Goal: Task Accomplishment & Management: Use online tool/utility

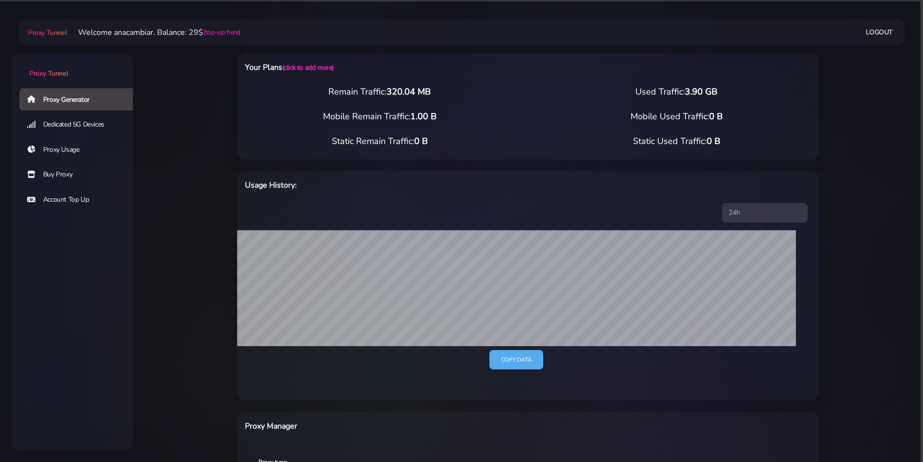
scroll to position [261, 0]
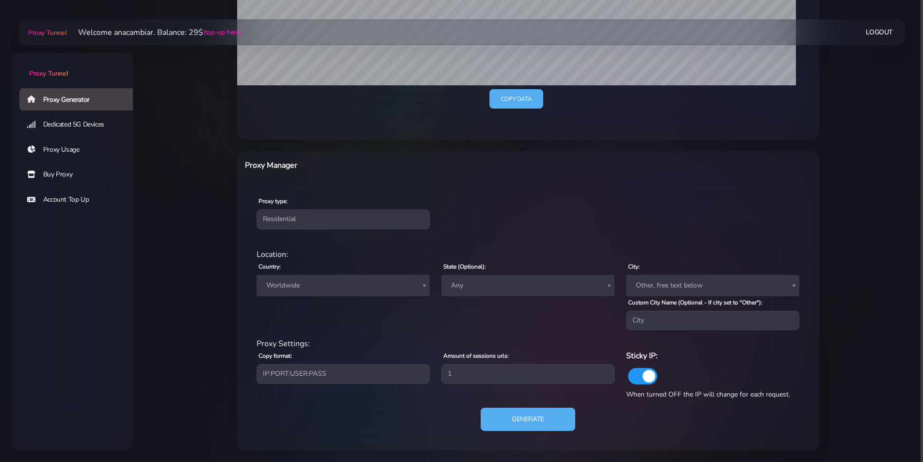
drag, startPoint x: 283, startPoint y: 286, endPoint x: 272, endPoint y: 294, distance: 13.9
click at [282, 286] on span "Worldwide" at bounding box center [342, 286] width 161 height 14
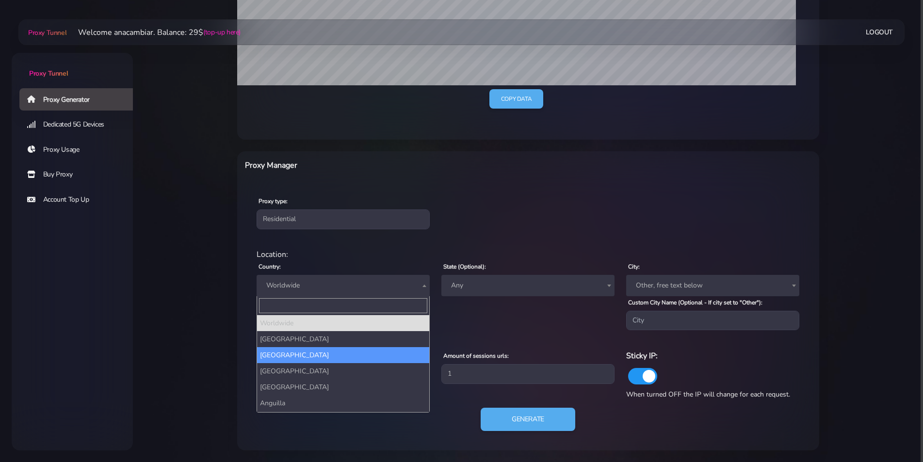
type input "u"
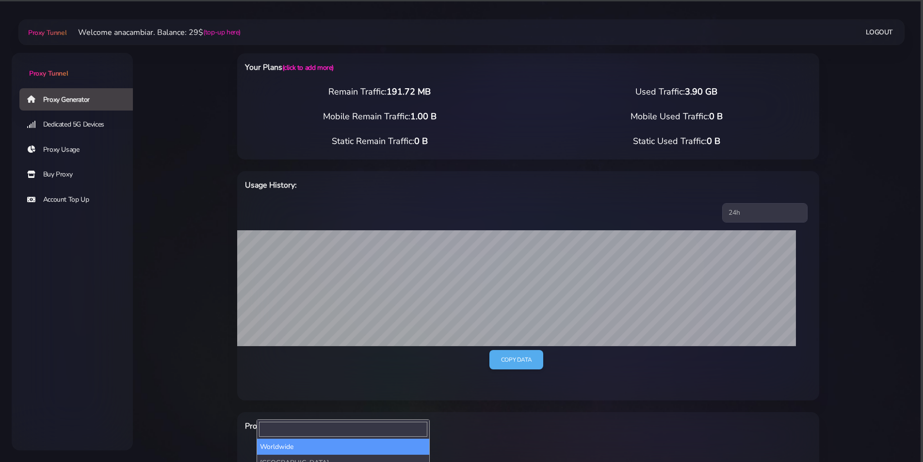
scroll to position [199, 0]
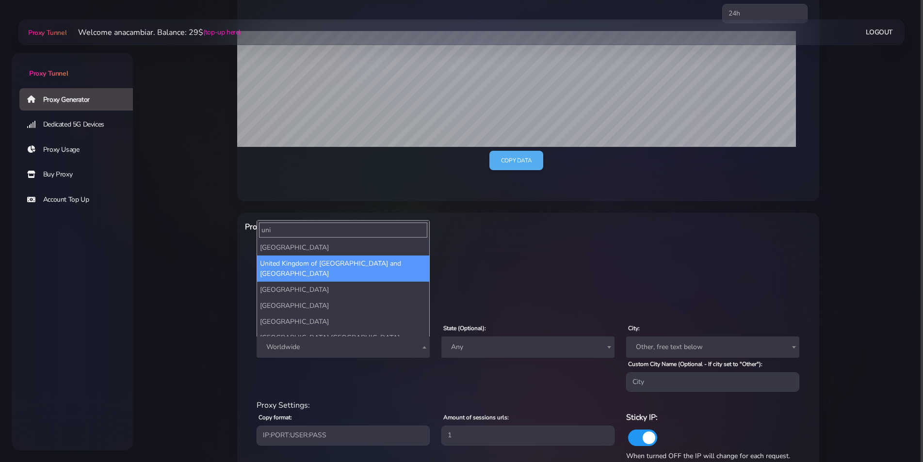
type input "uni"
select select "GB"
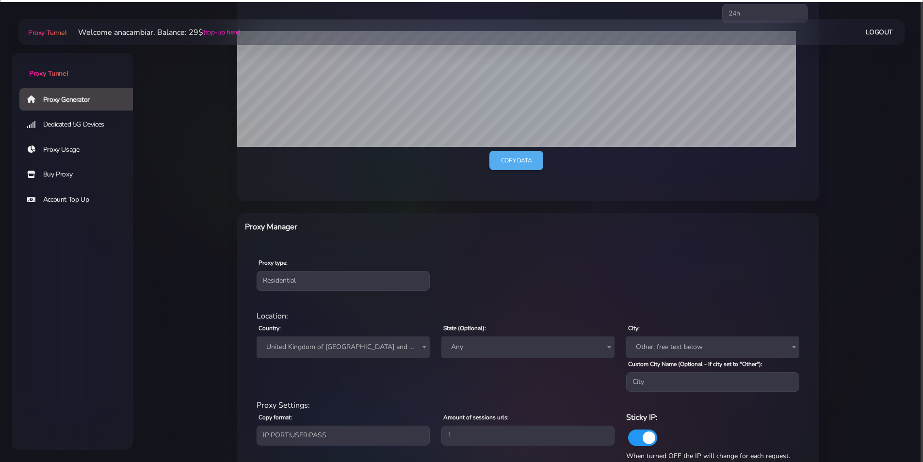
click at [647, 345] on span "Other, free text below" at bounding box center [712, 347] width 161 height 14
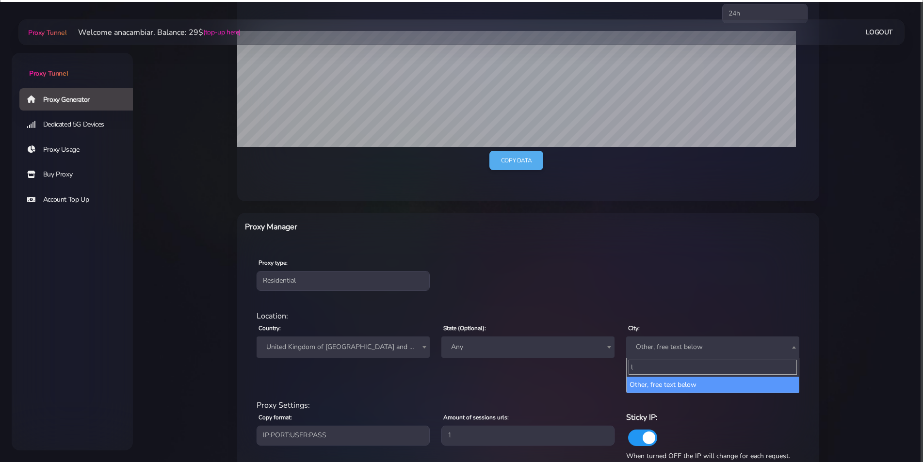
type input "lo"
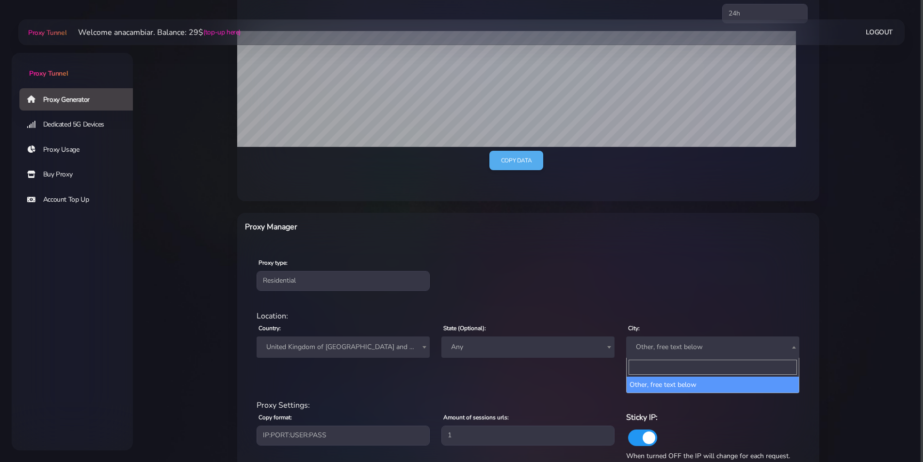
click at [639, 296] on div "Proxy type: Residential Static Mobile" at bounding box center [528, 273] width 578 height 57
click at [648, 388] on input "Custom City Name (Optional - If city set to "Other"):" at bounding box center [712, 381] width 173 height 19
type input "London"
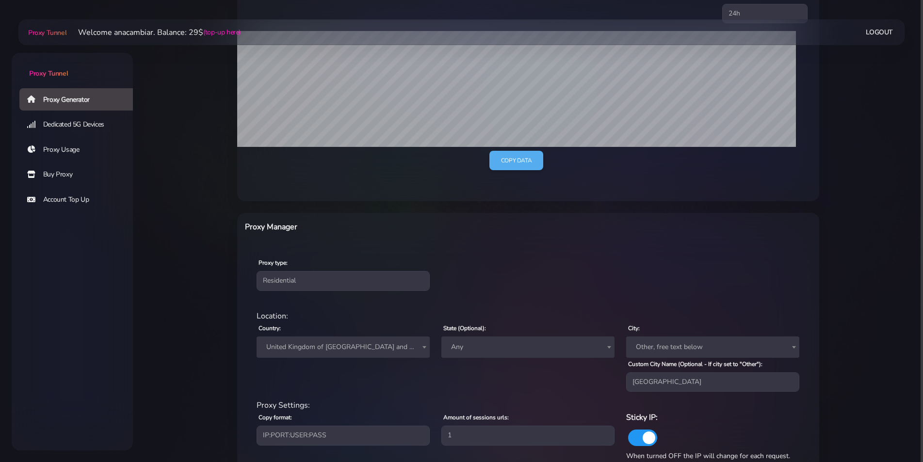
drag, startPoint x: 535, startPoint y: 385, endPoint x: 562, endPoint y: 387, distance: 26.7
click at [536, 385] on div "State (Optional): Any England Northern Ireland Scotland Wales Any" at bounding box center [528, 357] width 185 height 70
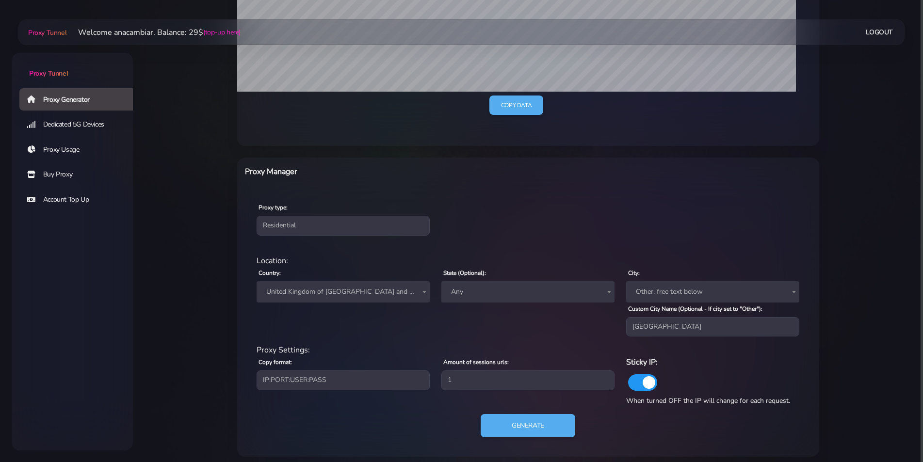
scroll to position [261, 0]
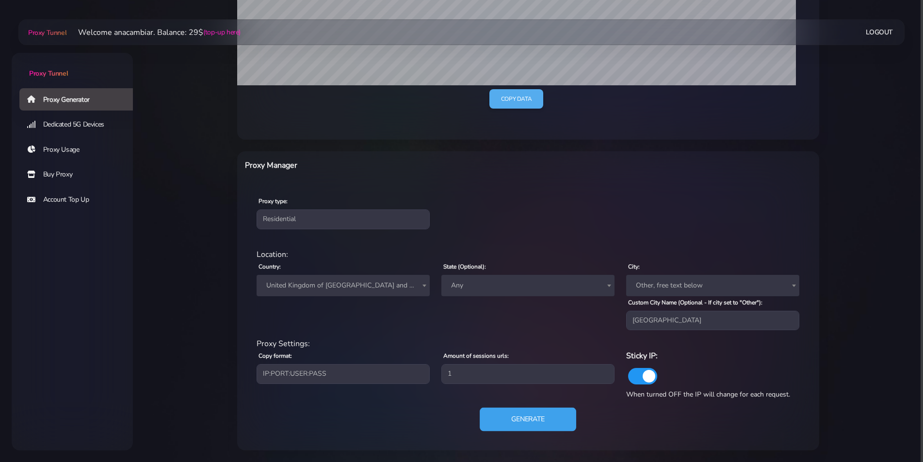
click at [553, 418] on button "Generate" at bounding box center [528, 420] width 97 height 24
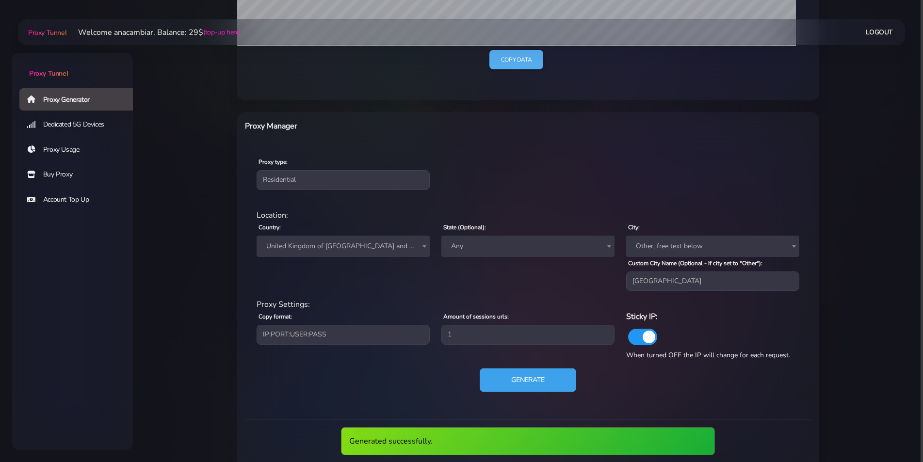
scroll to position [393, 0]
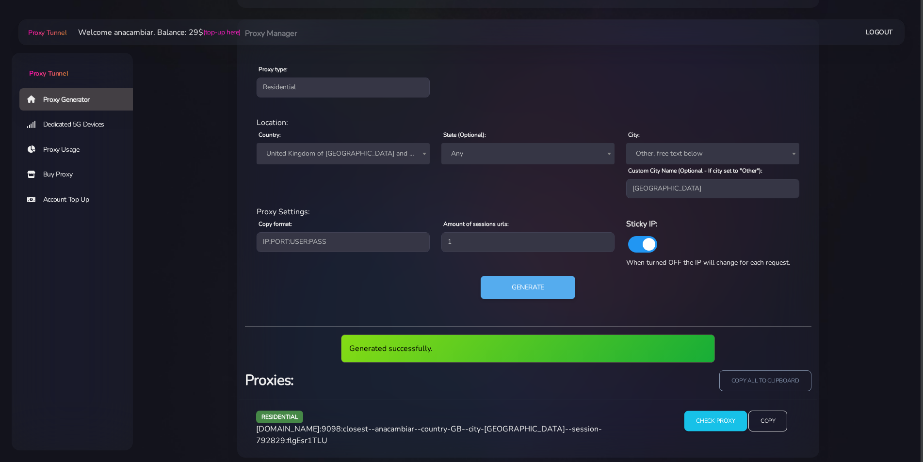
click at [696, 423] on input "Check Proxy" at bounding box center [715, 421] width 63 height 20
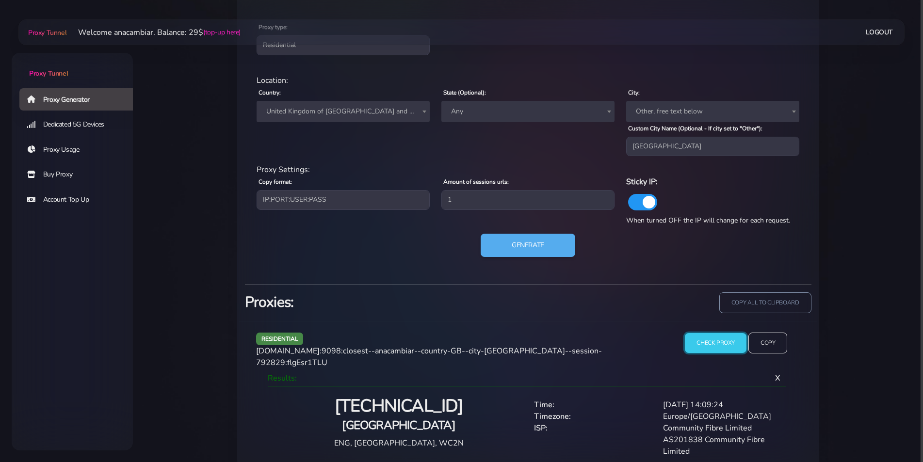
scroll to position [446, 0]
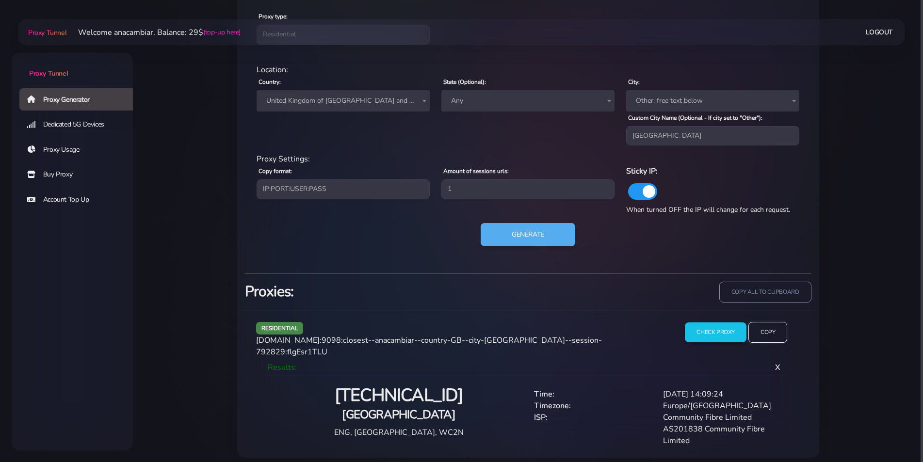
click at [766, 333] on input "Copy" at bounding box center [767, 332] width 39 height 21
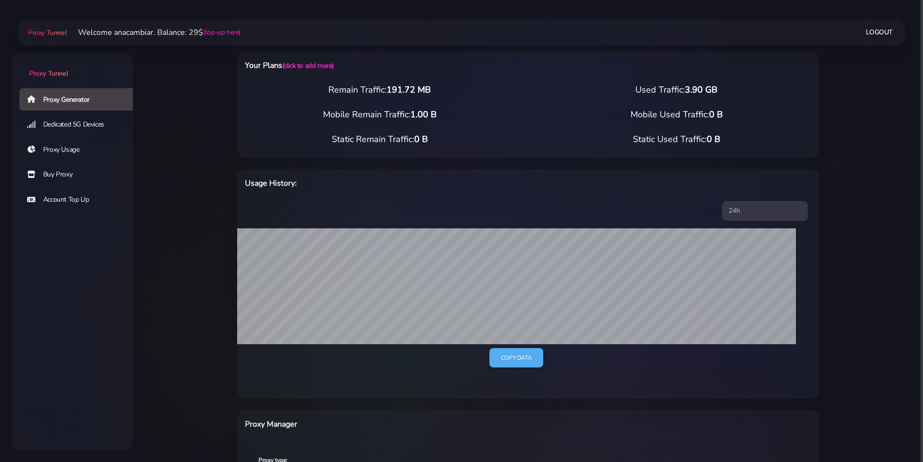
scroll to position [0, 0]
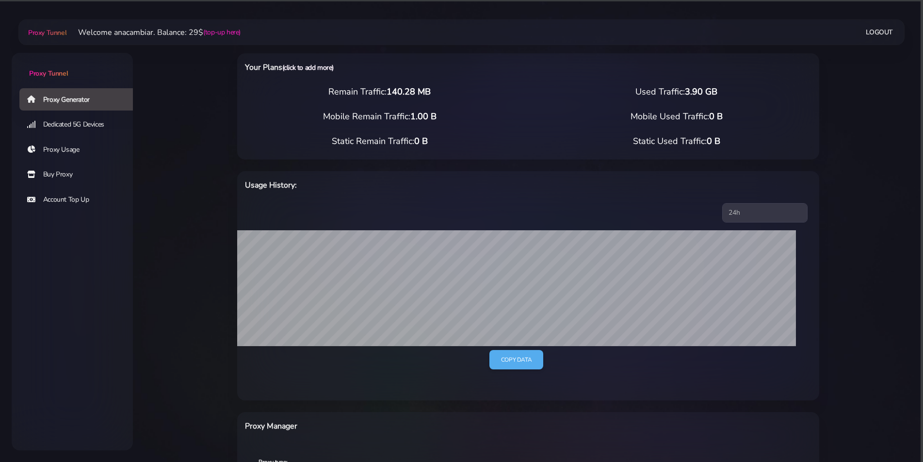
click at [307, 65] on link "(click to add more)" at bounding box center [307, 67] width 51 height 9
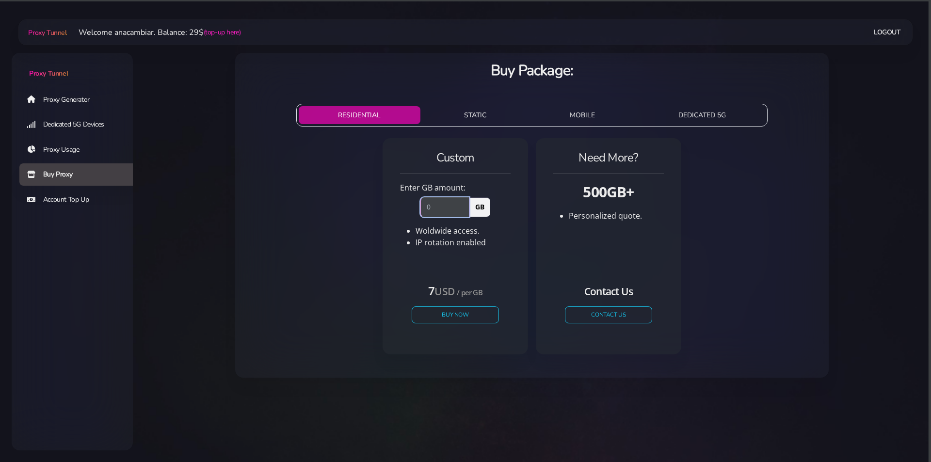
drag, startPoint x: 445, startPoint y: 210, endPoint x: 380, endPoint y: 206, distance: 65.1
click at [380, 206] on div "Custom Enter GB amount: GB Woldwide access. IP rotation enabled" at bounding box center [532, 250] width 578 height 232
type input "1"
click at [445, 315] on button "Buy Now" at bounding box center [455, 315] width 89 height 17
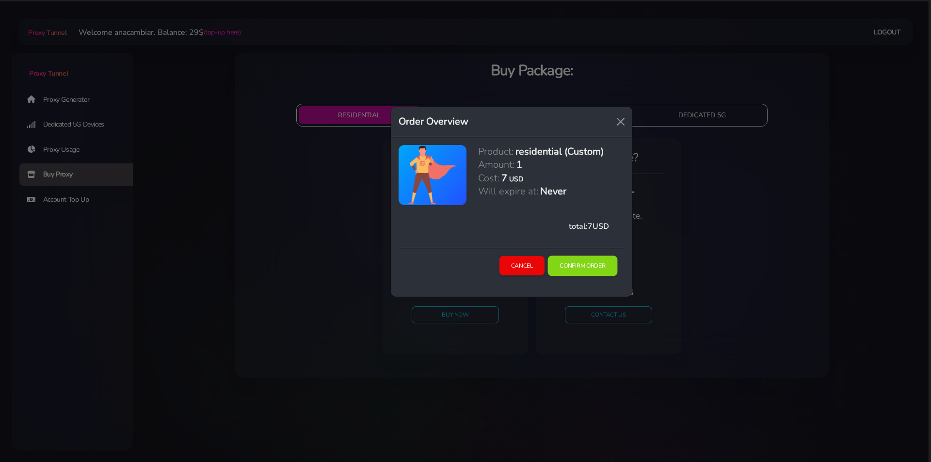
click at [581, 268] on button "Confirm Order" at bounding box center [583, 266] width 70 height 20
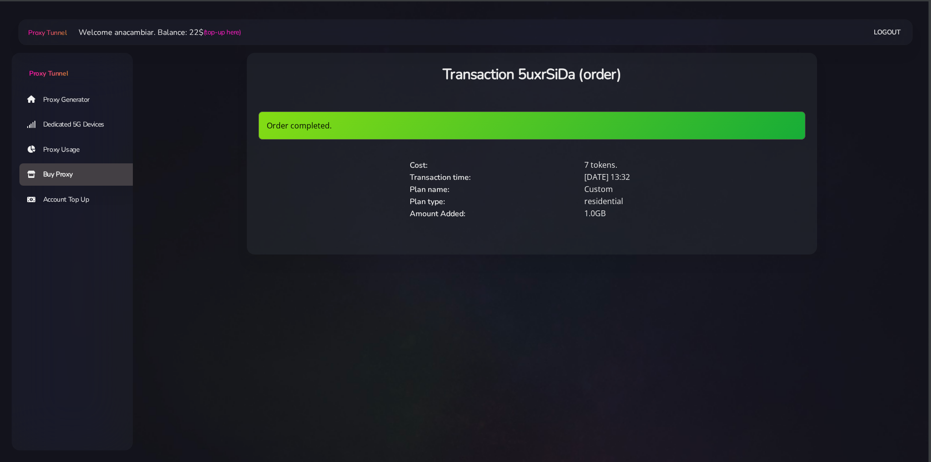
click at [57, 96] on link "Proxy Generator" at bounding box center [79, 99] width 121 height 22
